Goal: Find contact information: Find contact information

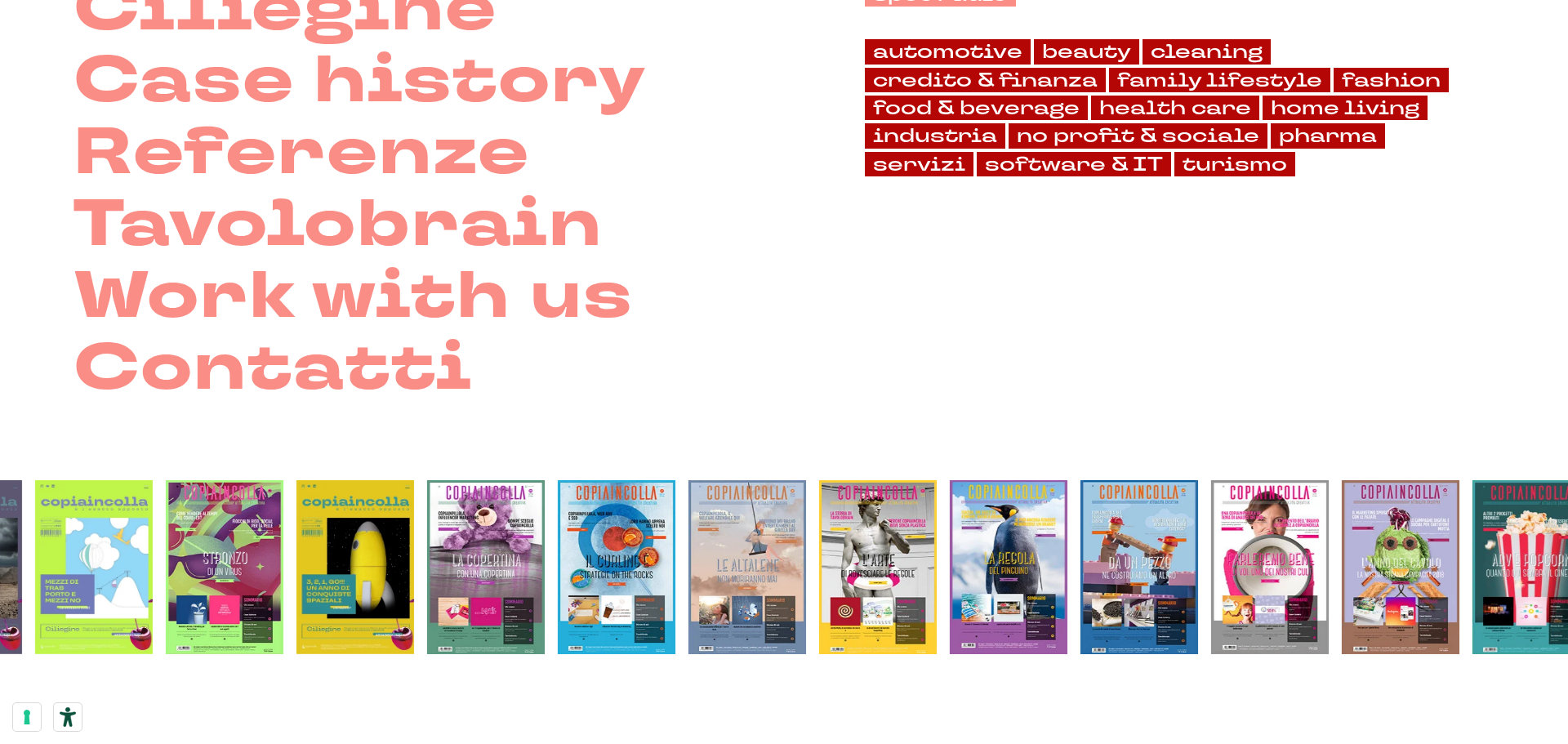
scroll to position [418, 0]
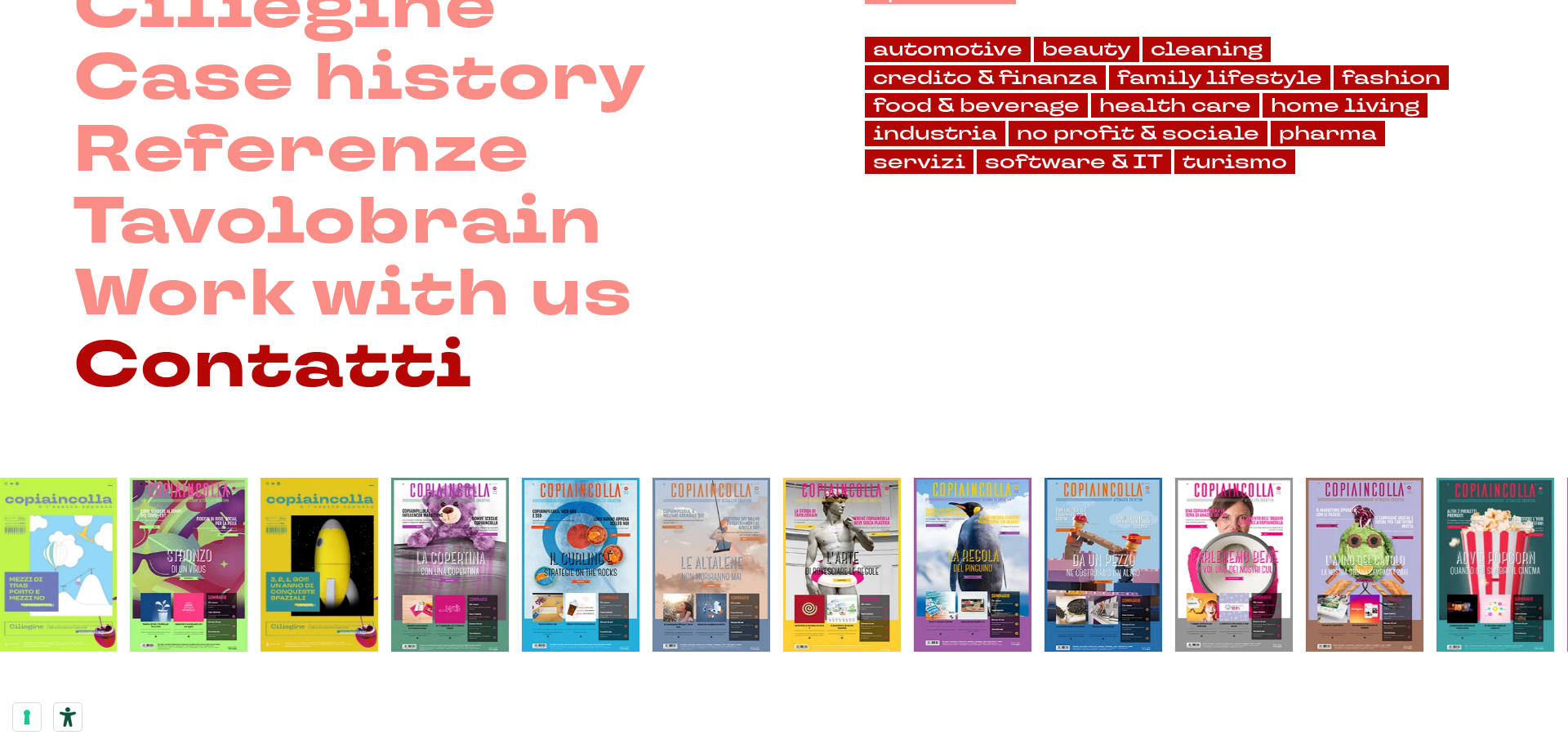
click at [347, 386] on link "Contatti" at bounding box center [273, 365] width 399 height 72
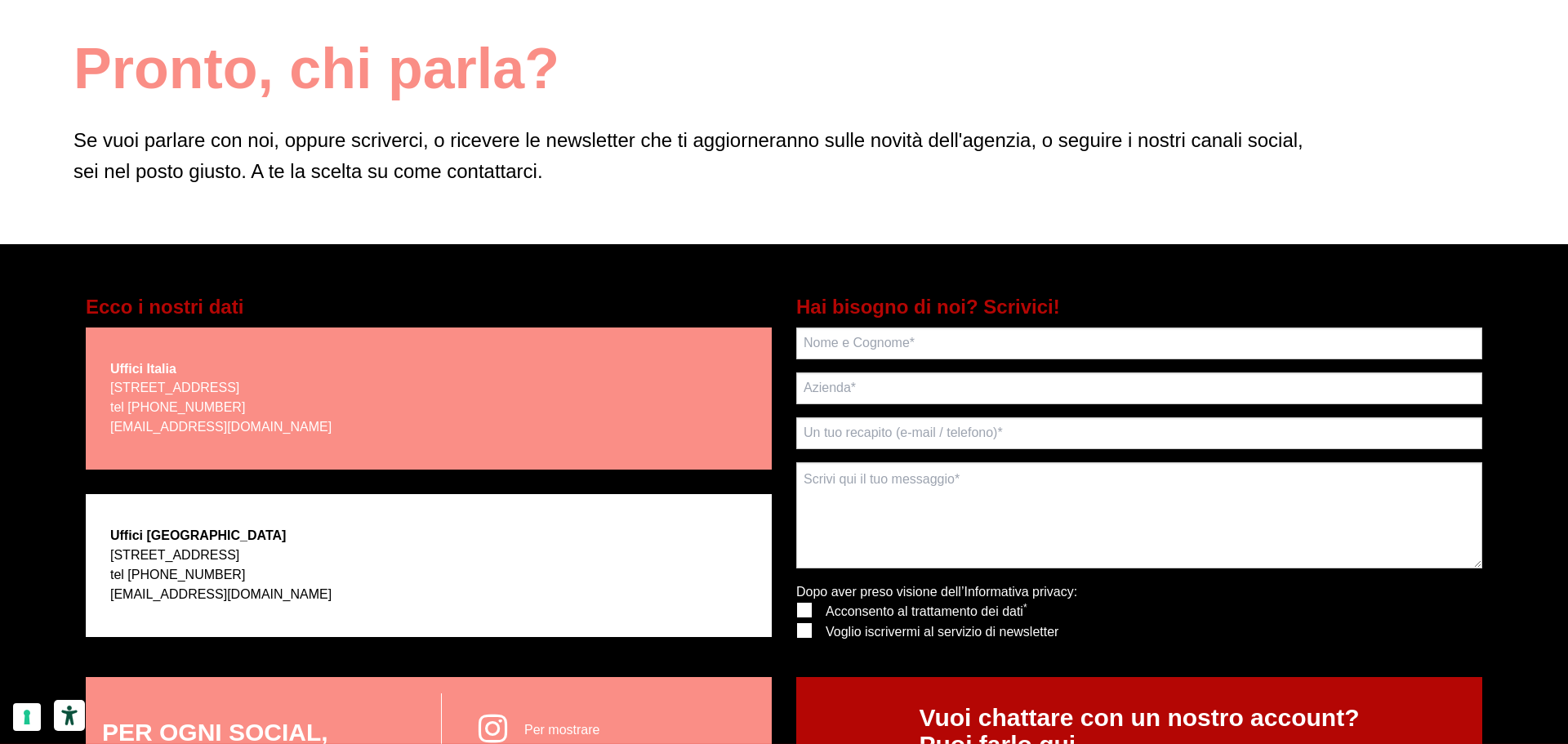
scroll to position [164, 0]
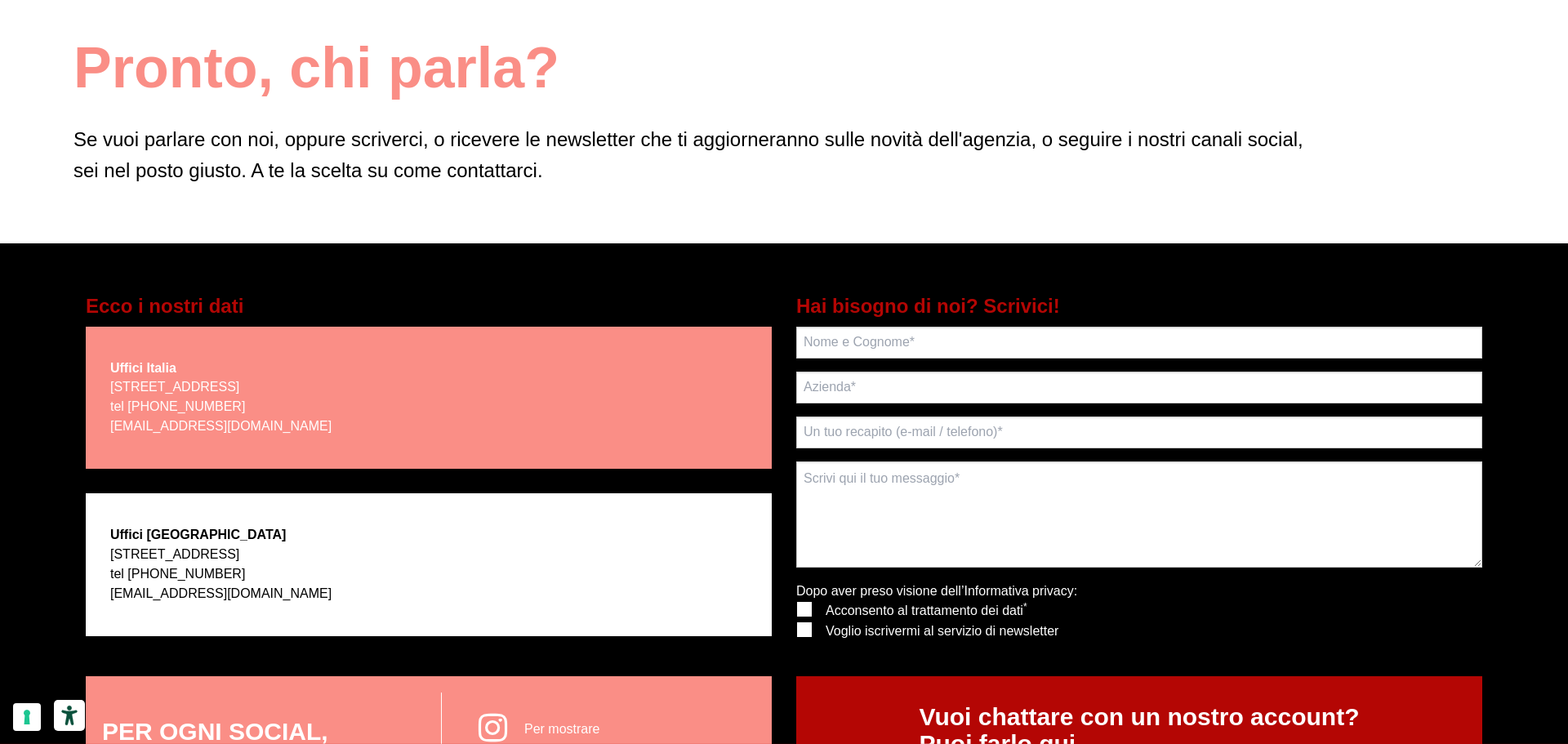
drag, startPoint x: 386, startPoint y: 389, endPoint x: 405, endPoint y: 387, distance: 19.1
click at [331, 387] on p "[STREET_ADDRESS] tel [PHONE_NUMBER] [EMAIL_ADDRESS][DOMAIN_NAME]" at bounding box center [221, 407] width 222 height 59
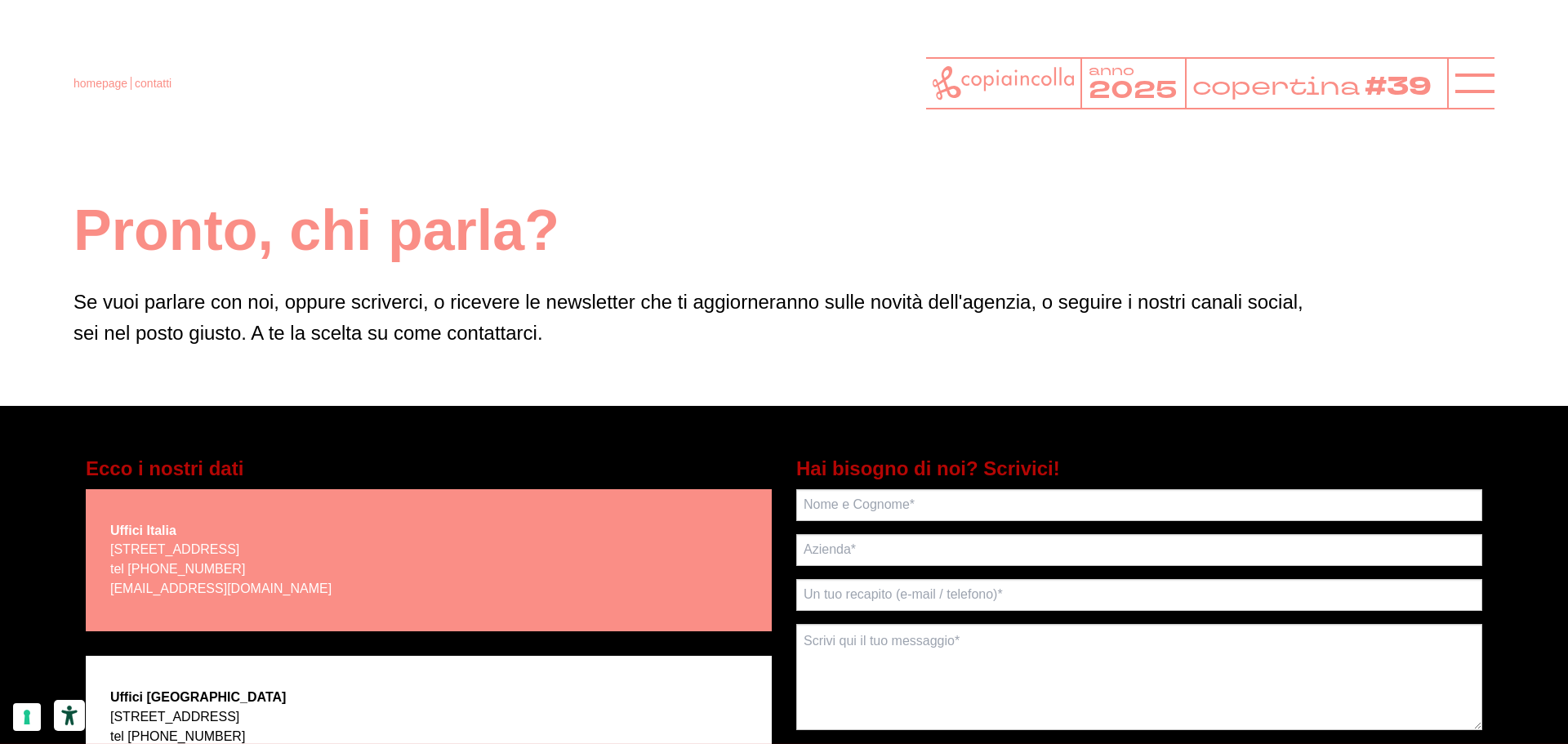
scroll to position [0, 0]
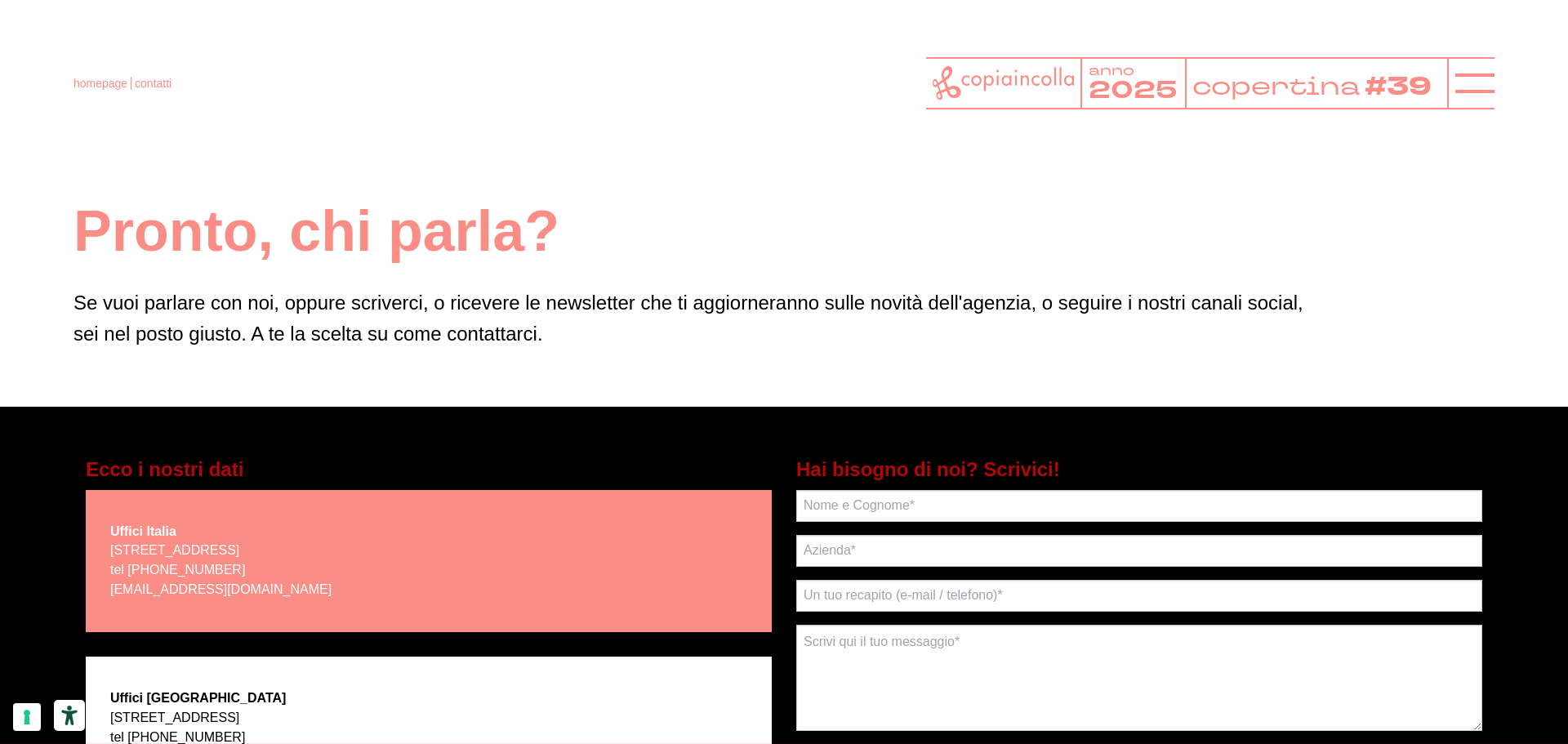
click at [1020, 85] on icon at bounding box center [1003, 83] width 141 height 33
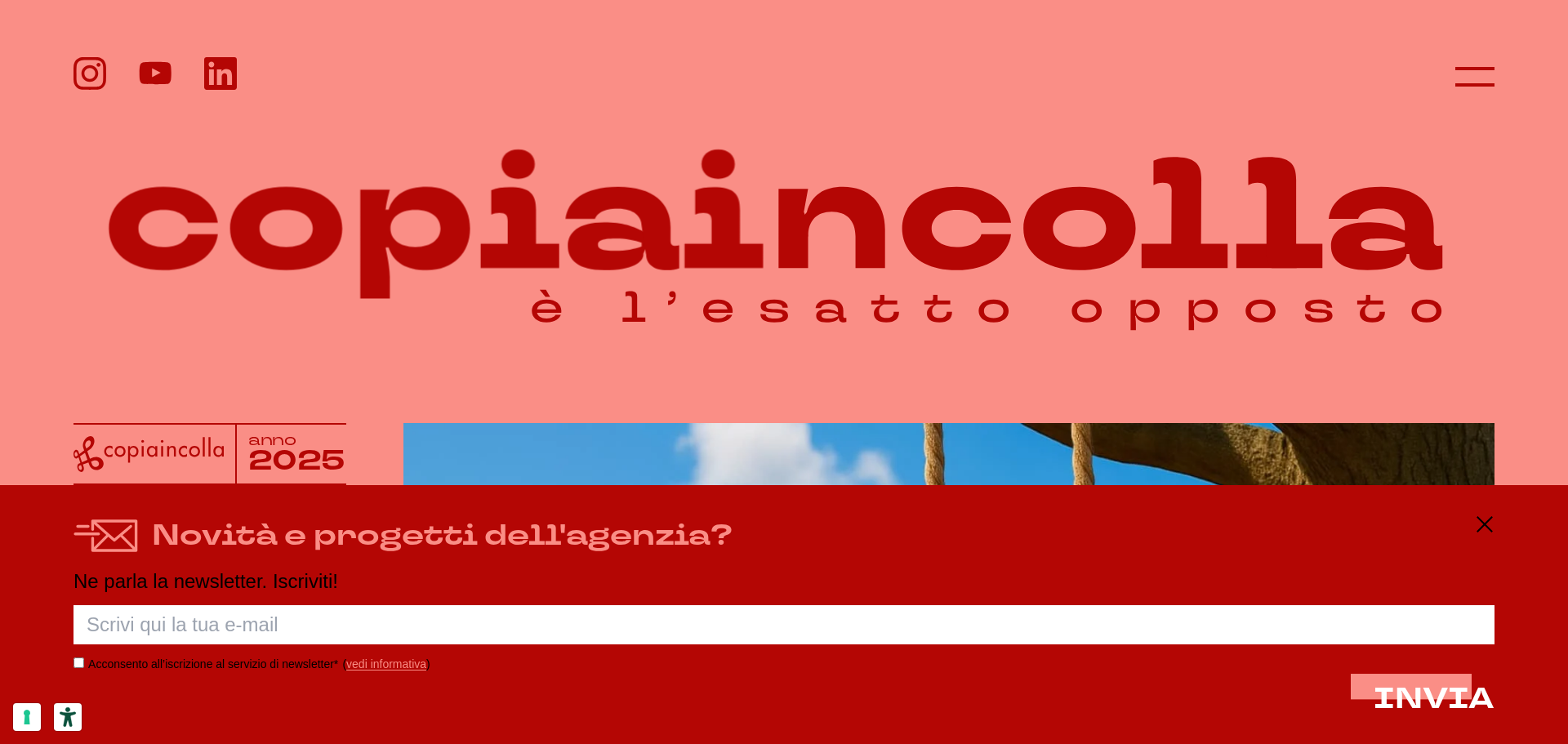
drag, startPoint x: 681, startPoint y: 129, endPoint x: 690, endPoint y: 245, distance: 116.3
click at [690, 245] on icon at bounding box center [784, 212] width 1421 height 277
drag, startPoint x: 684, startPoint y: 129, endPoint x: 690, endPoint y: 262, distance: 133.1
click at [690, 262] on icon at bounding box center [784, 212] width 1421 height 277
click at [1484, 520] on icon at bounding box center [1485, 525] width 20 height 20
